Goal: Task Accomplishment & Management: Use online tool/utility

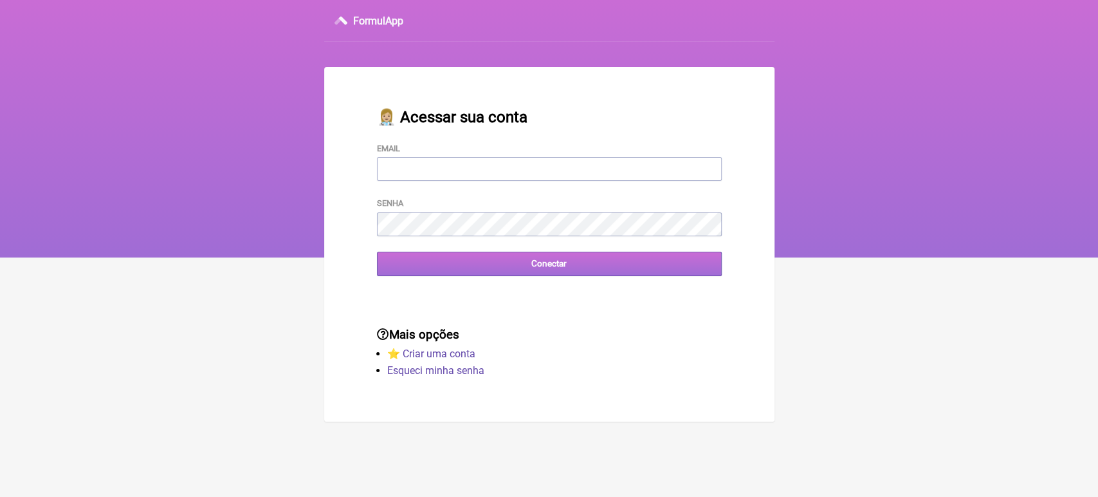
type input "[EMAIL_ADDRESS][DOMAIN_NAME]"
click at [454, 268] on input "Conectar" at bounding box center [549, 264] width 345 height 24
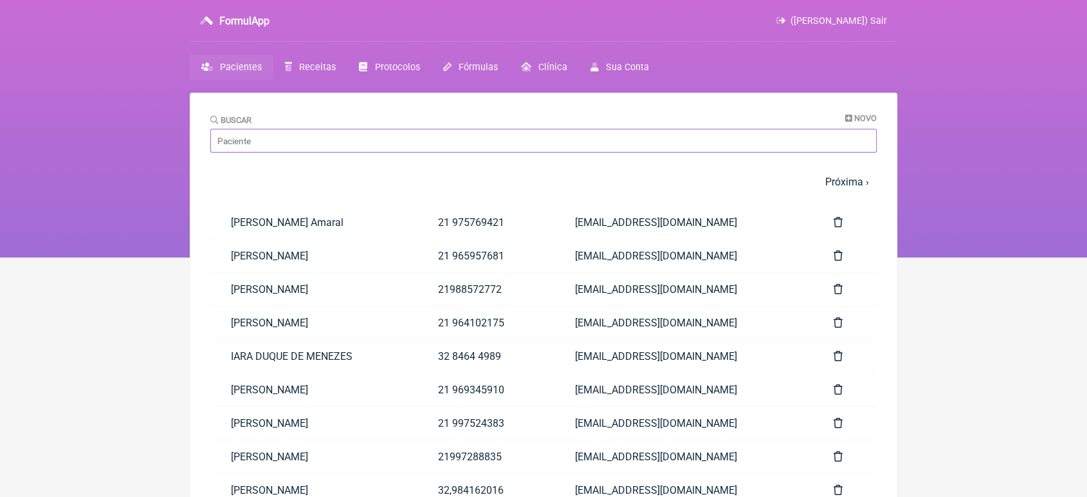
click at [409, 138] on input "Buscar" at bounding box center [543, 141] width 667 height 24
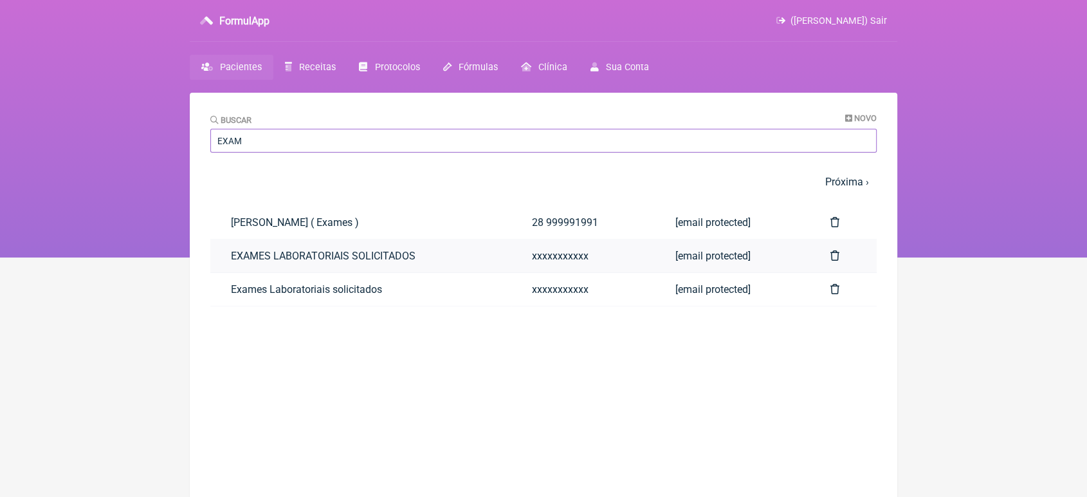
type input "EXAM"
click at [259, 263] on link "EXAMES LABORATORIAIS SOLICITADOS" at bounding box center [360, 255] width 301 height 33
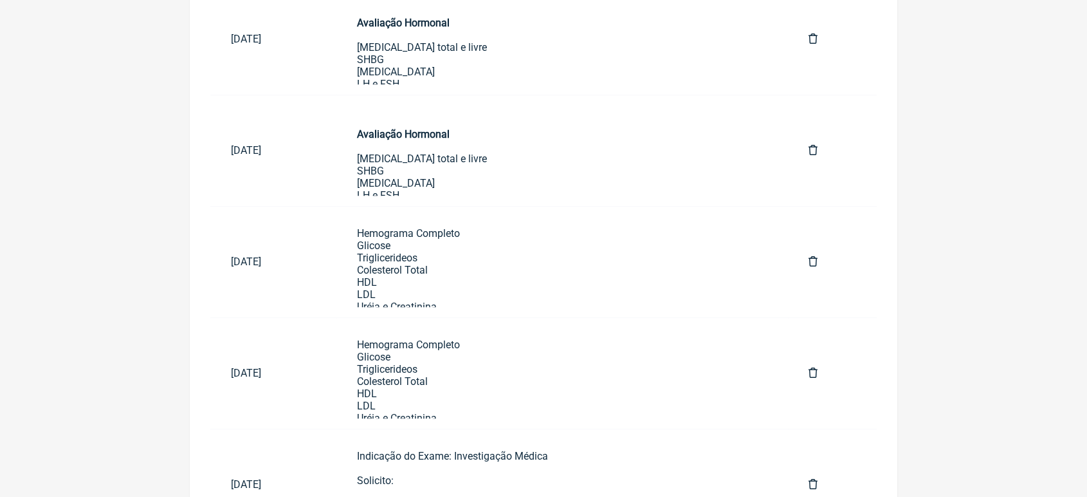
scroll to position [784, 0]
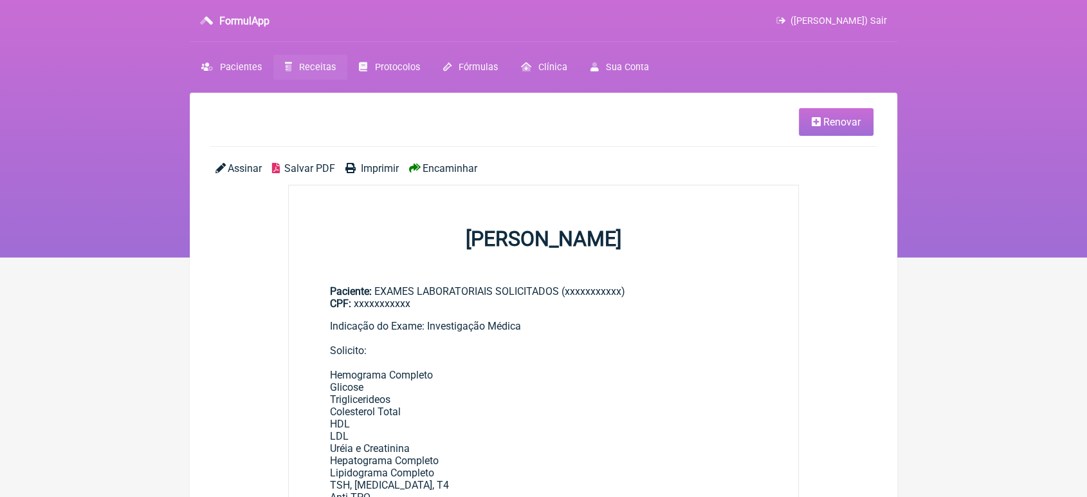
click at [834, 133] on link "Renovar" at bounding box center [836, 122] width 75 height 28
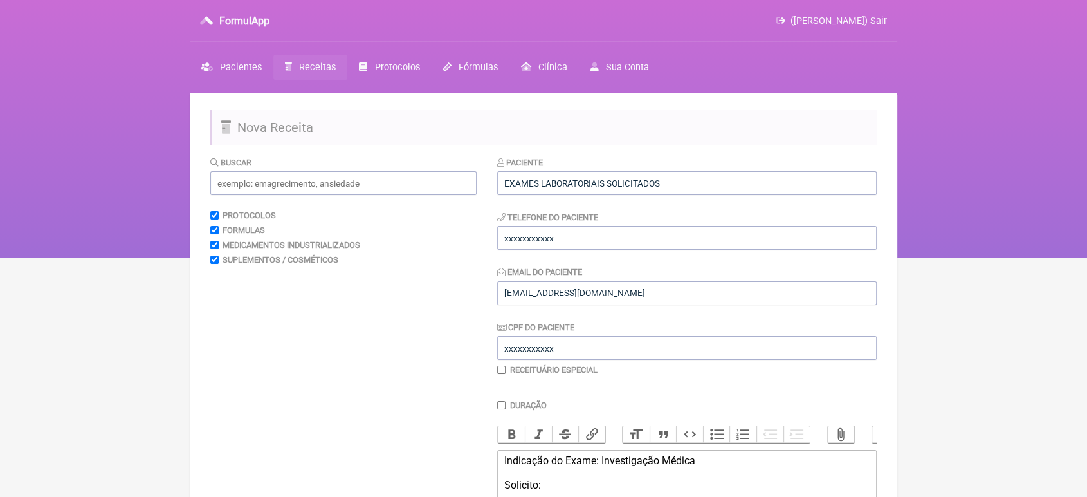
drag, startPoint x: 726, startPoint y: 169, endPoint x: 715, endPoint y: 176, distance: 13.4
click at [715, 176] on div "Paciente EXAMES LABORATORIAIS SOLICITADOS" at bounding box center [687, 175] width 380 height 39
click at [715, 176] on input "EXAMES LABORATORIAIS SOLICITADOS" at bounding box center [687, 183] width 380 height 24
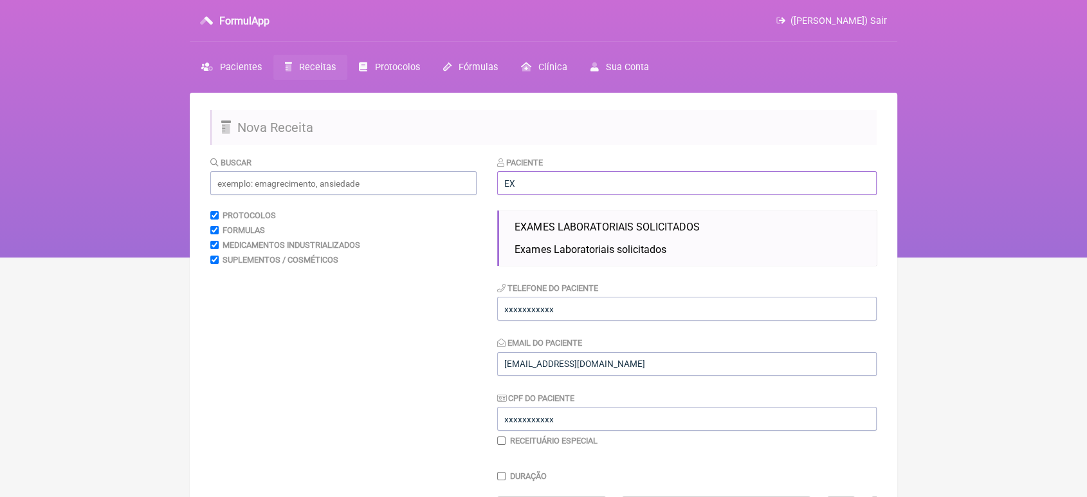
type input "E"
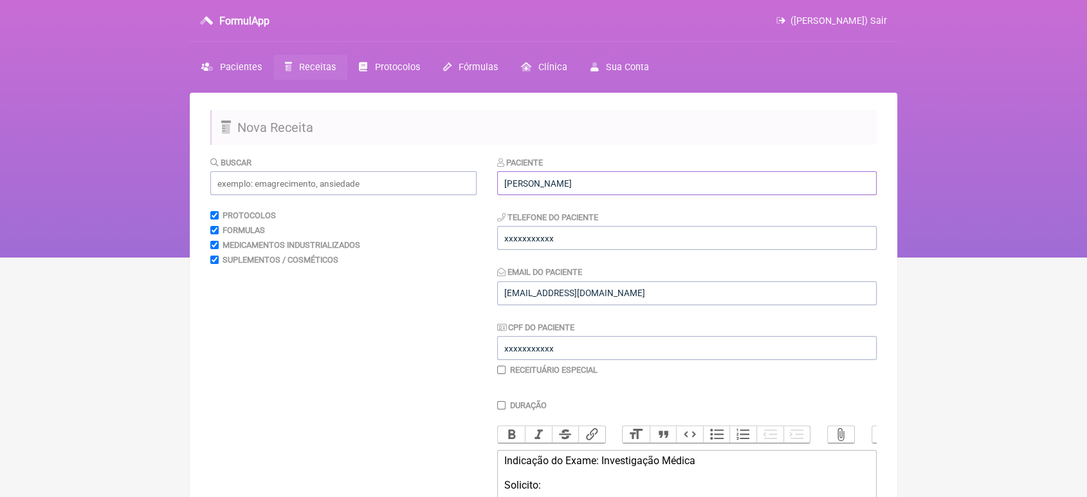
type input "Juliane de Araújo Tourinho"
click at [569, 243] on input "xxxxxxxxxxx" at bounding box center [687, 238] width 380 height 24
type input "x"
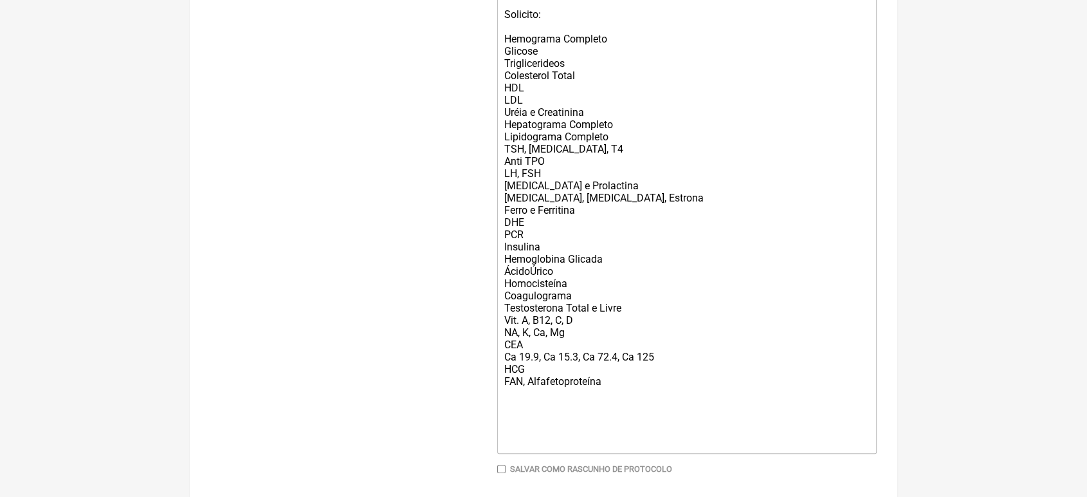
scroll to position [546, 0]
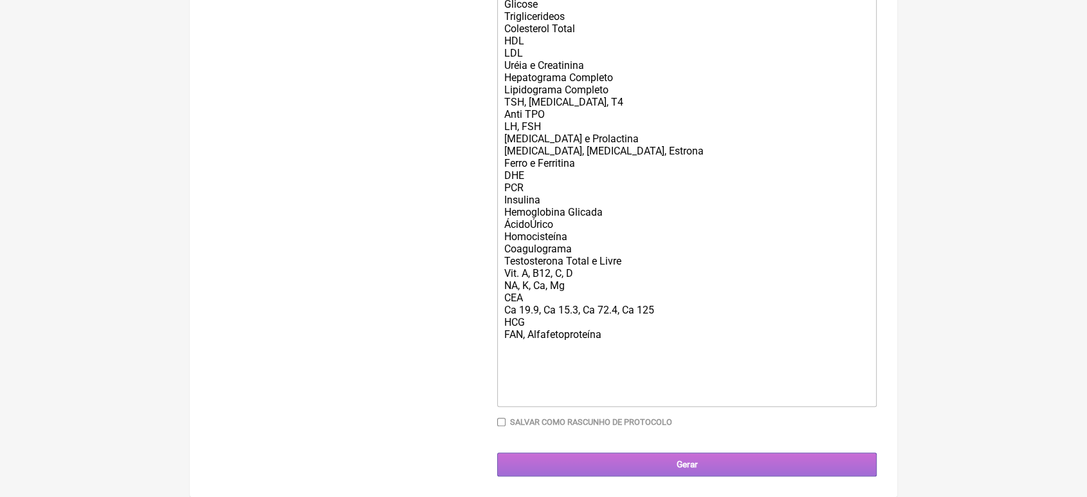
type input "21989548018"
click at [721, 471] on input "Gerar" at bounding box center [687, 464] width 380 height 24
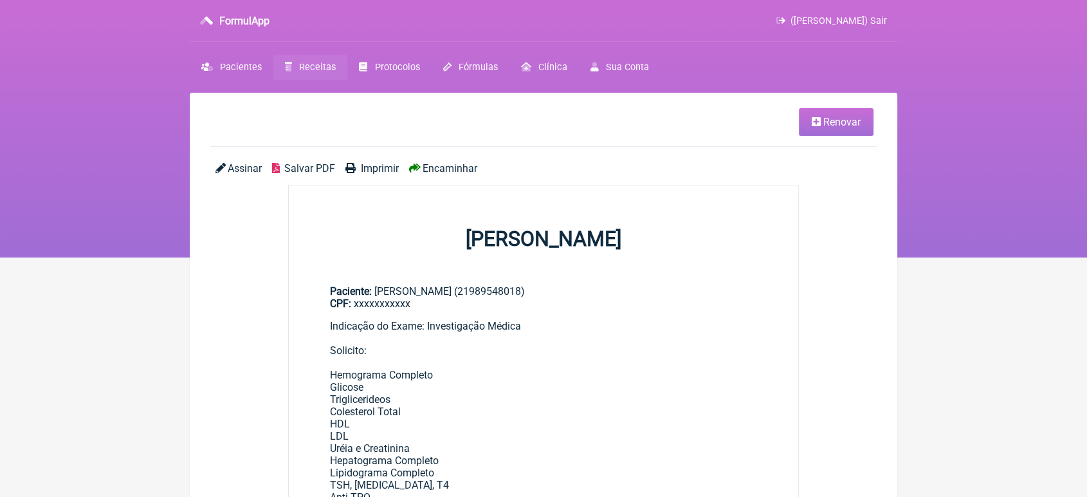
click at [445, 166] on span "Encaminhar" at bounding box center [450, 168] width 55 height 12
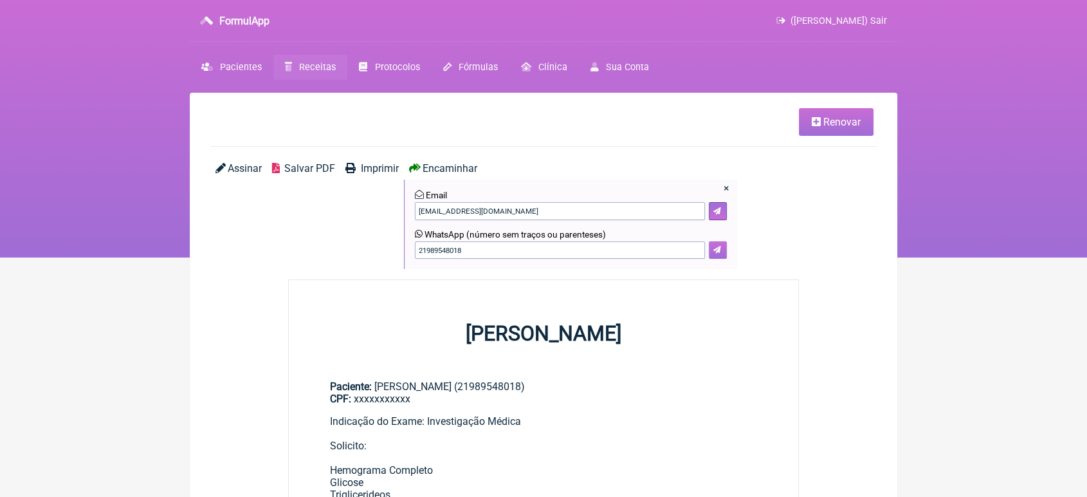
click at [717, 253] on icon at bounding box center [718, 250] width 8 height 8
